Goal: Navigation & Orientation: Find specific page/section

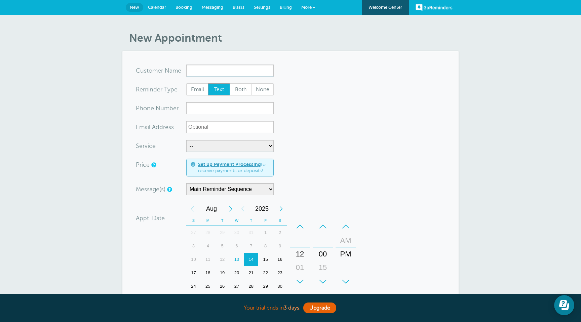
click at [313, 7] on span at bounding box center [314, 7] width 3 height 3
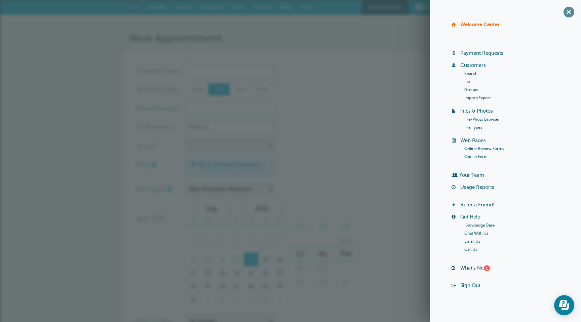
click at [567, 11] on span "+" at bounding box center [568, 11] width 15 height 15
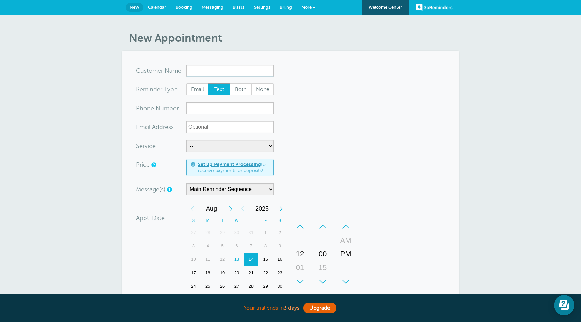
click at [316, 6] on link "More" at bounding box center [309, 7] width 24 height 15
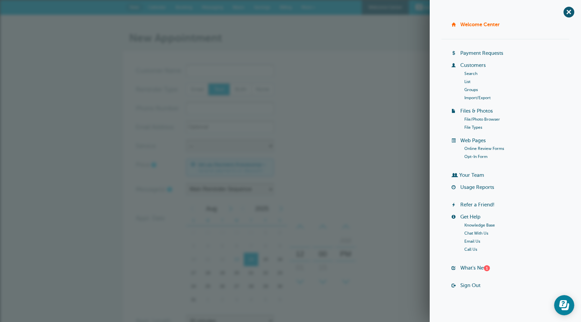
click at [481, 25] on link "Welcome Center" at bounding box center [479, 25] width 39 height 6
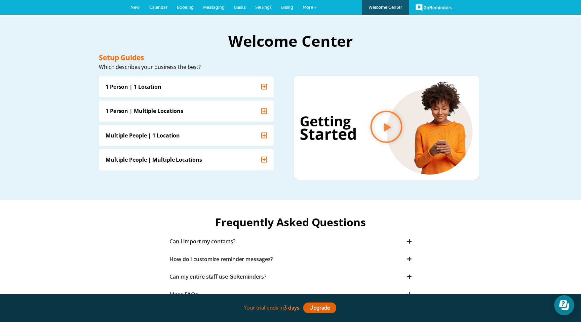
click at [265, 7] on span "Settings" at bounding box center [263, 7] width 16 height 5
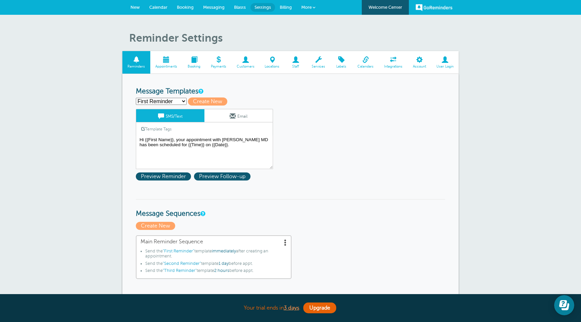
click at [450, 64] on link "User Login" at bounding box center [445, 62] width 28 height 23
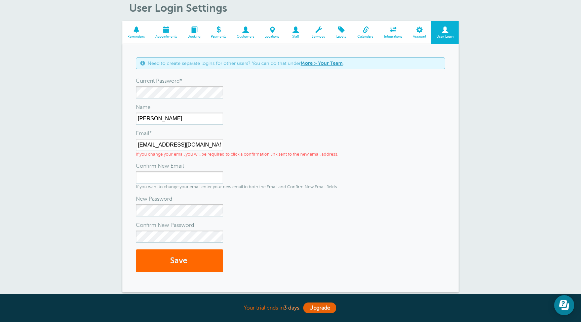
scroll to position [30, 0]
click at [263, 204] on div "New Password" at bounding box center [290, 207] width 309 height 20
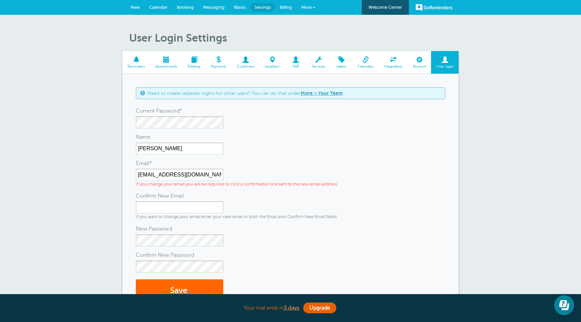
click at [382, 6] on link "Welcome Center" at bounding box center [385, 7] width 47 height 15
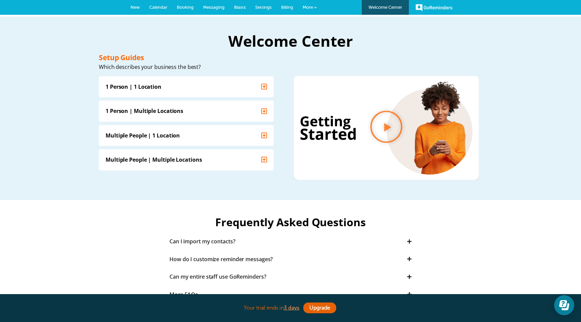
click at [438, 8] on link "GoReminders" at bounding box center [434, 7] width 37 height 15
